Goal: Task Accomplishment & Management: Use online tool/utility

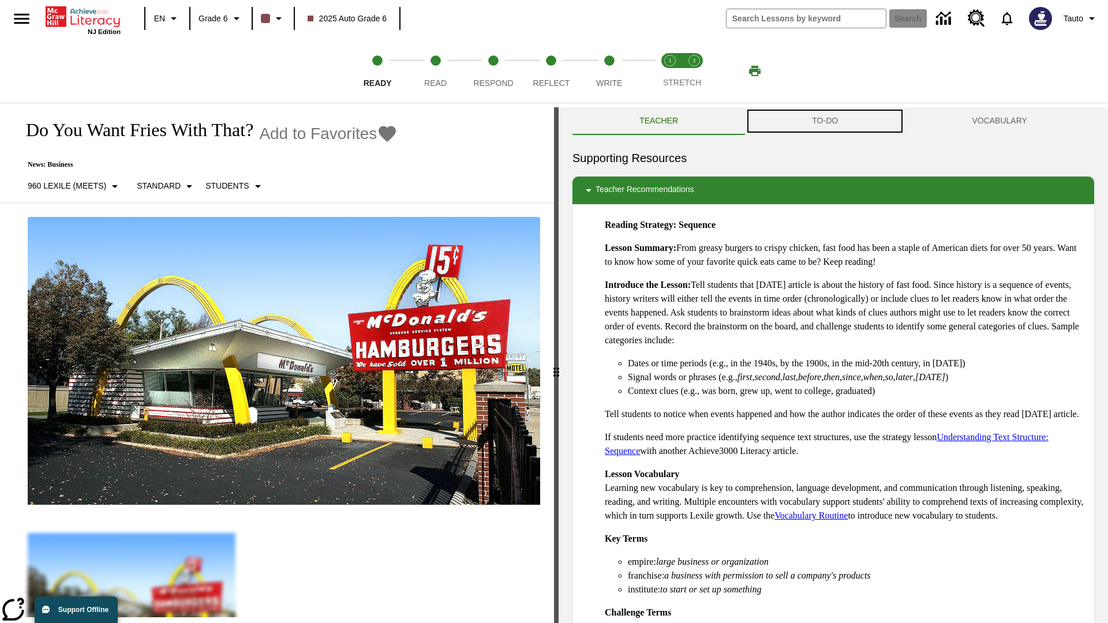
click at [825, 121] on button "TO-DO" at bounding box center [825, 121] width 160 height 28
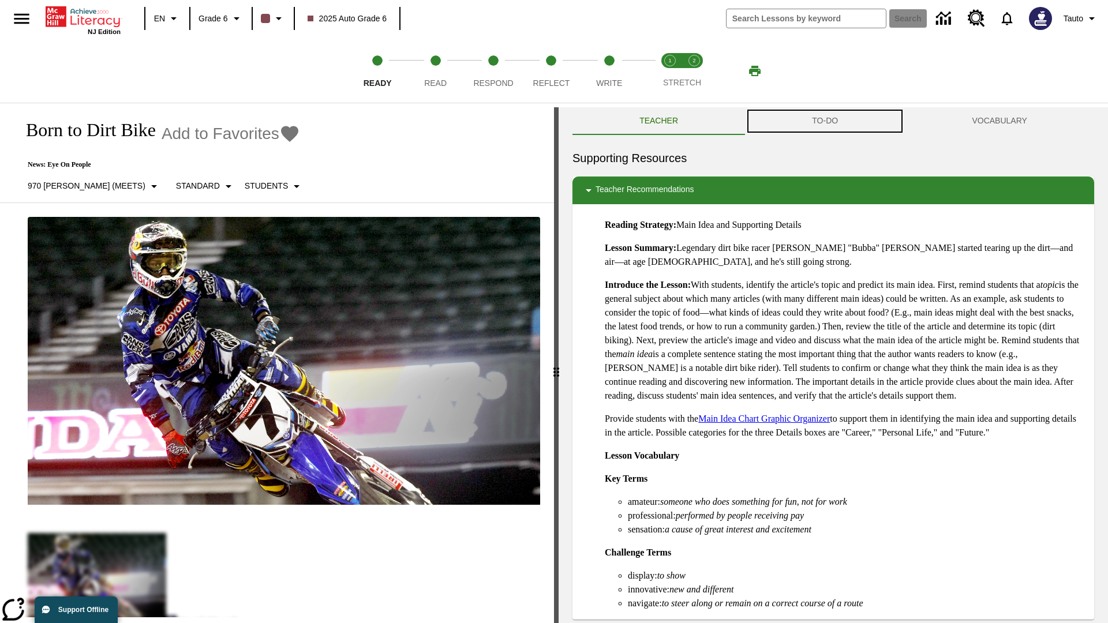
click at [825, 121] on button "TO-DO" at bounding box center [825, 121] width 160 height 28
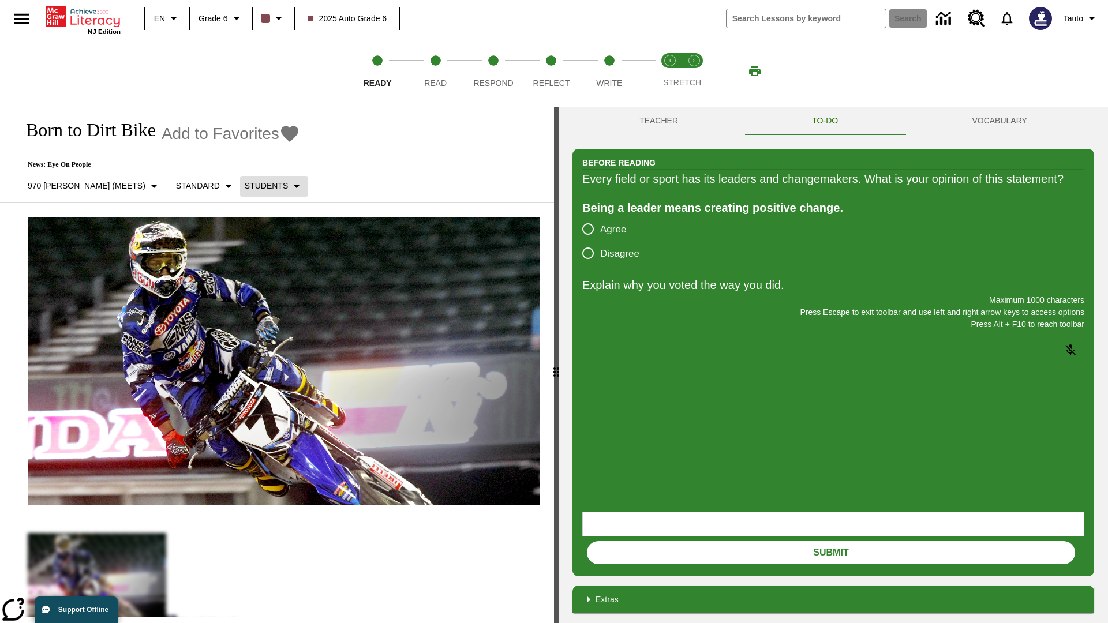
click at [245, 186] on p "Students" at bounding box center [266, 186] width 43 height 12
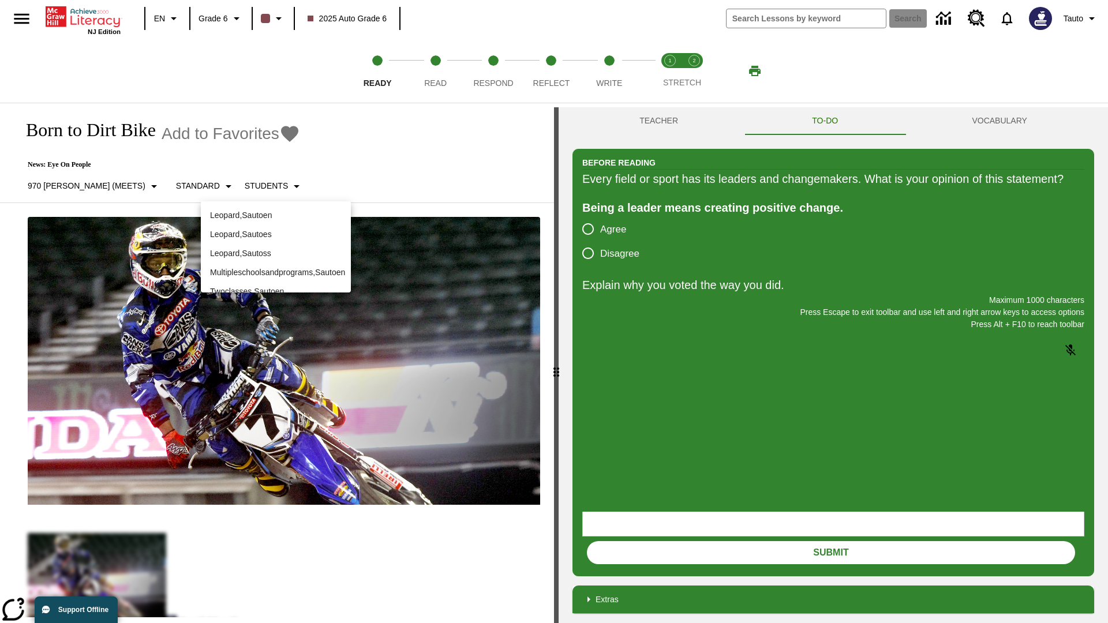
click at [276, 211] on p "Leopard , Sautoen" at bounding box center [276, 216] width 132 height 12
